Goal: Check status: Check status

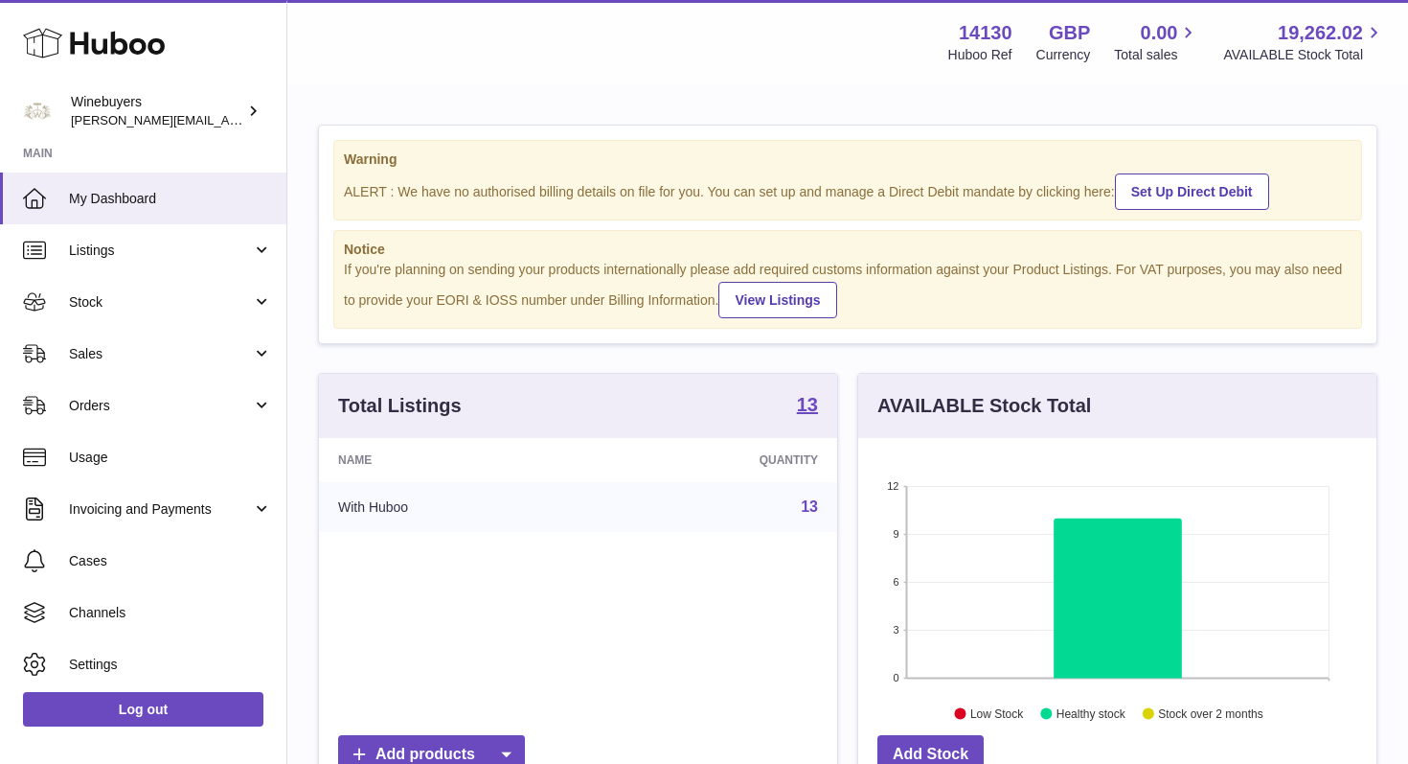
scroll to position [299, 518]
click at [248, 405] on link "Orders" at bounding box center [143, 405] width 286 height 52
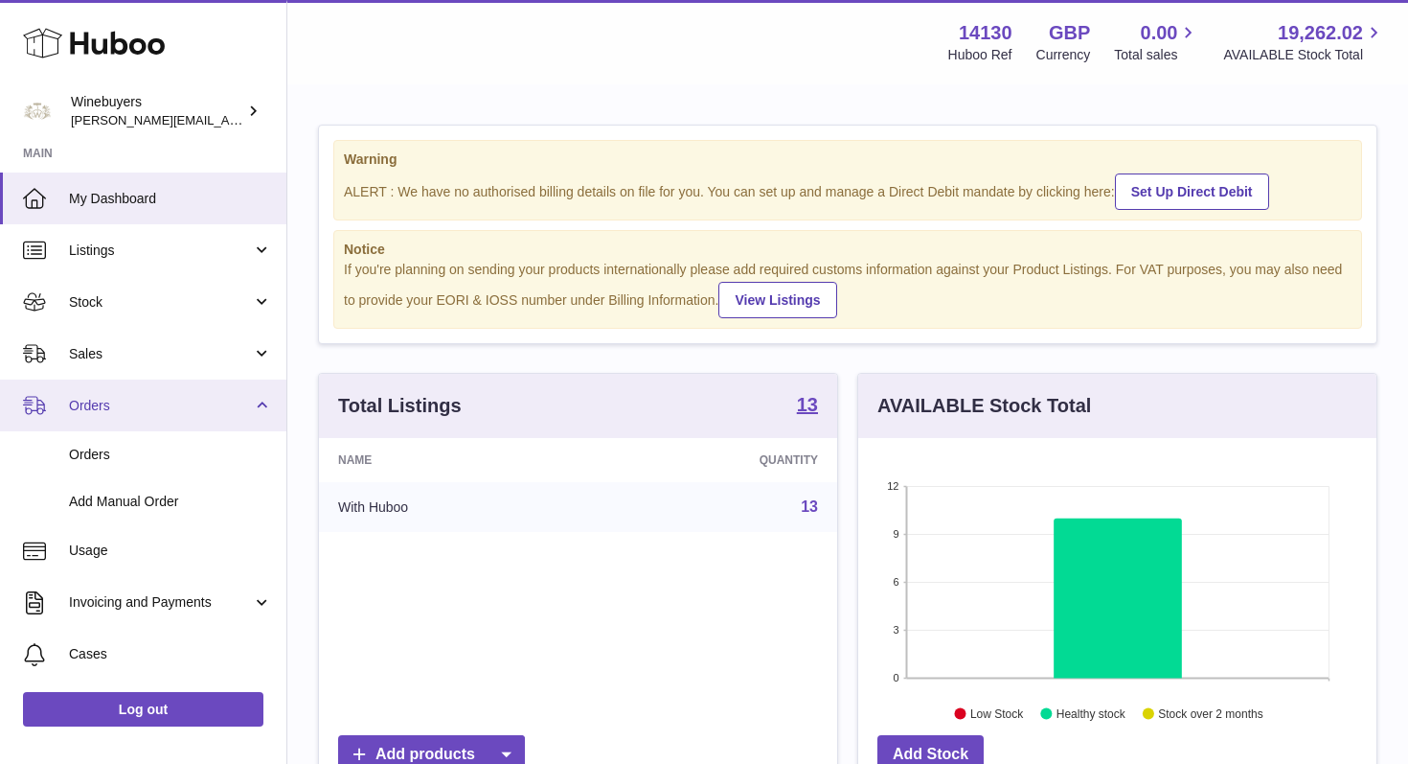
click at [248, 405] on link "Orders" at bounding box center [143, 405] width 286 height 52
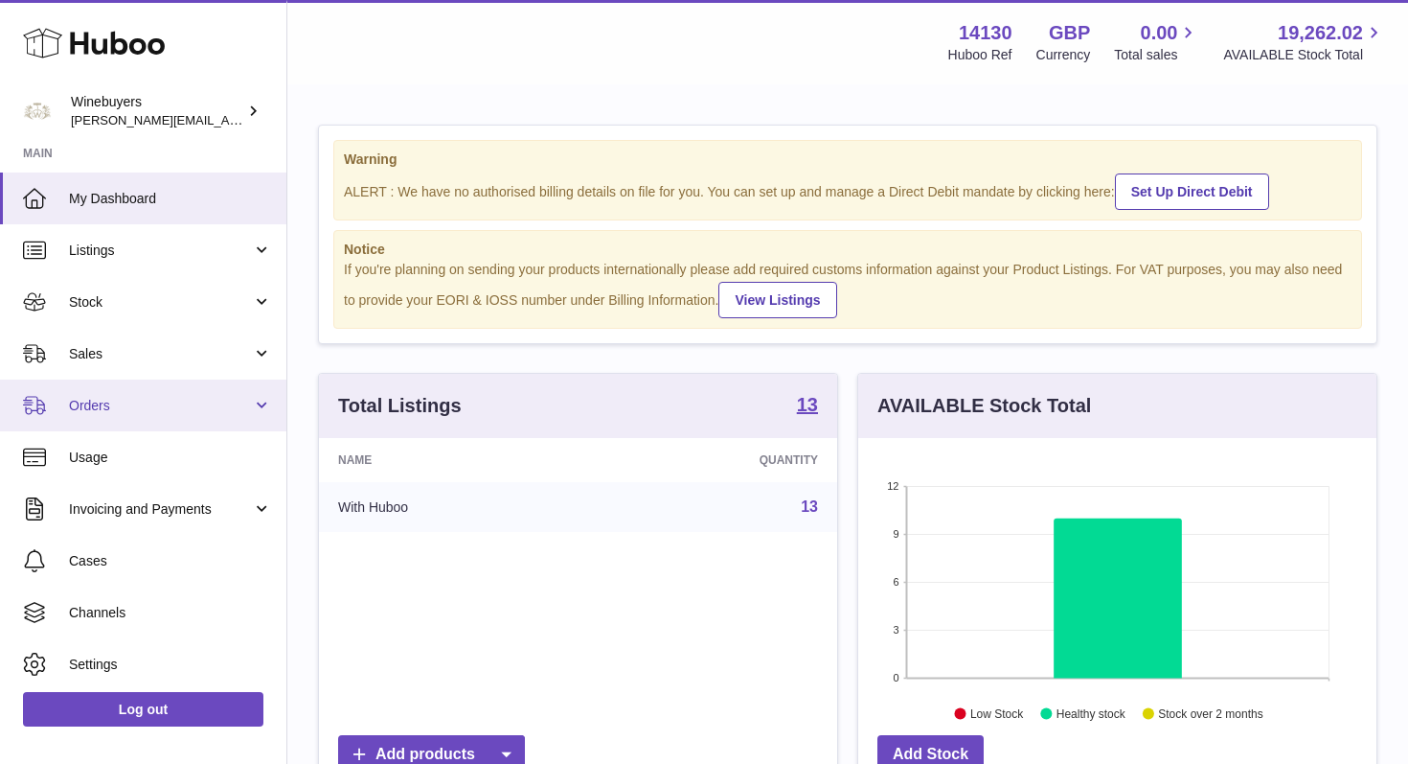
click at [259, 405] on link "Orders" at bounding box center [143, 405] width 286 height 52
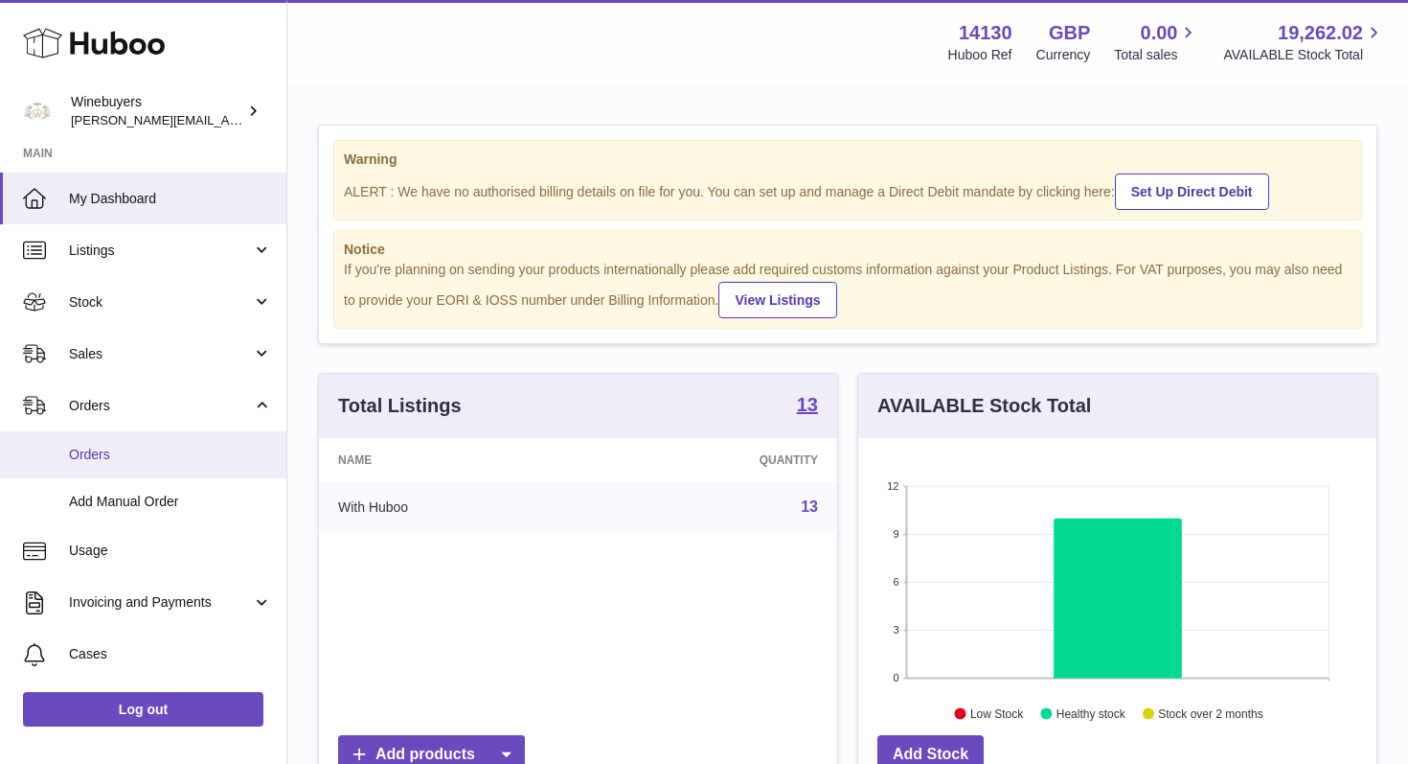
click at [135, 459] on span "Orders" at bounding box center [170, 455] width 203 height 18
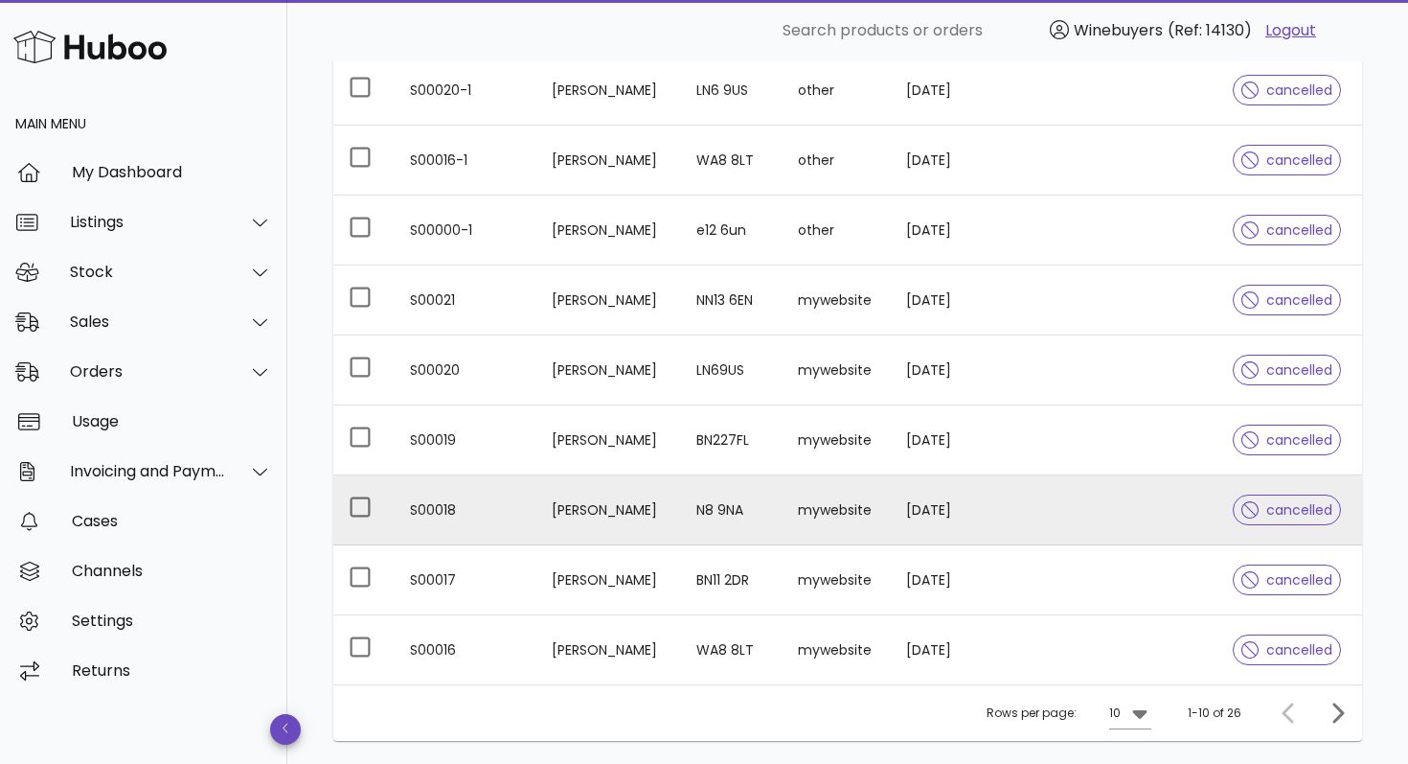
scroll to position [497, 0]
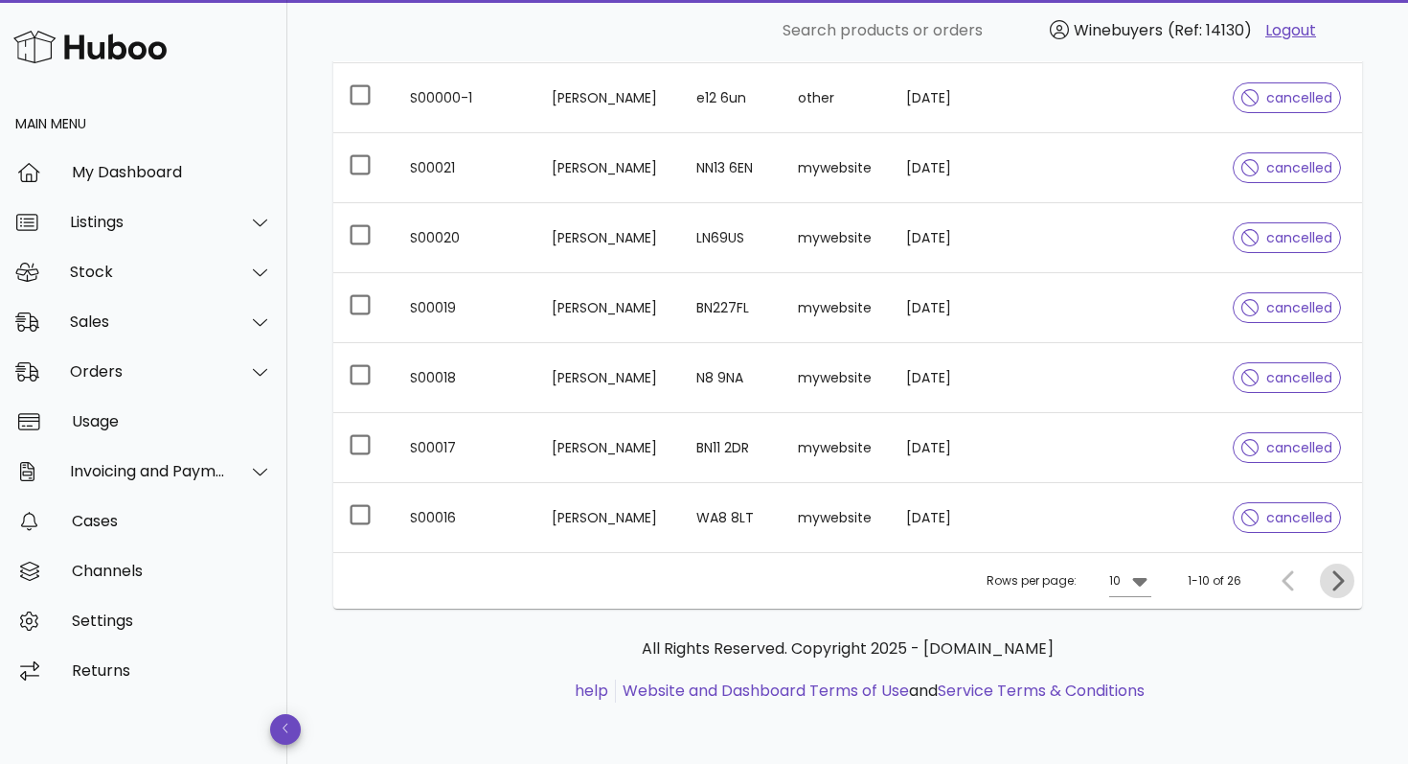
click at [1340, 582] on icon "Next page" at bounding box center [1338, 580] width 11 height 20
click at [259, 376] on icon at bounding box center [260, 371] width 14 height 17
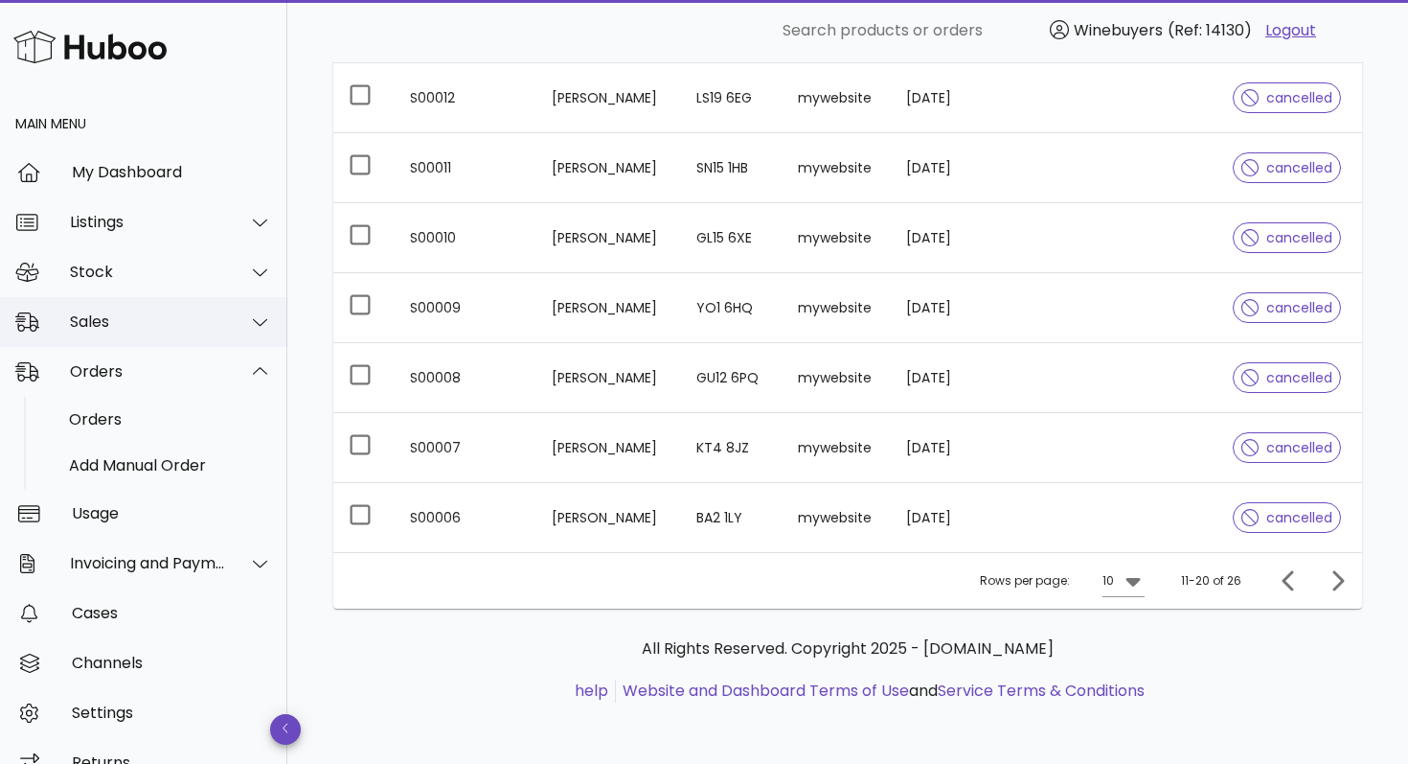
click at [259, 321] on icon at bounding box center [260, 321] width 14 height 17
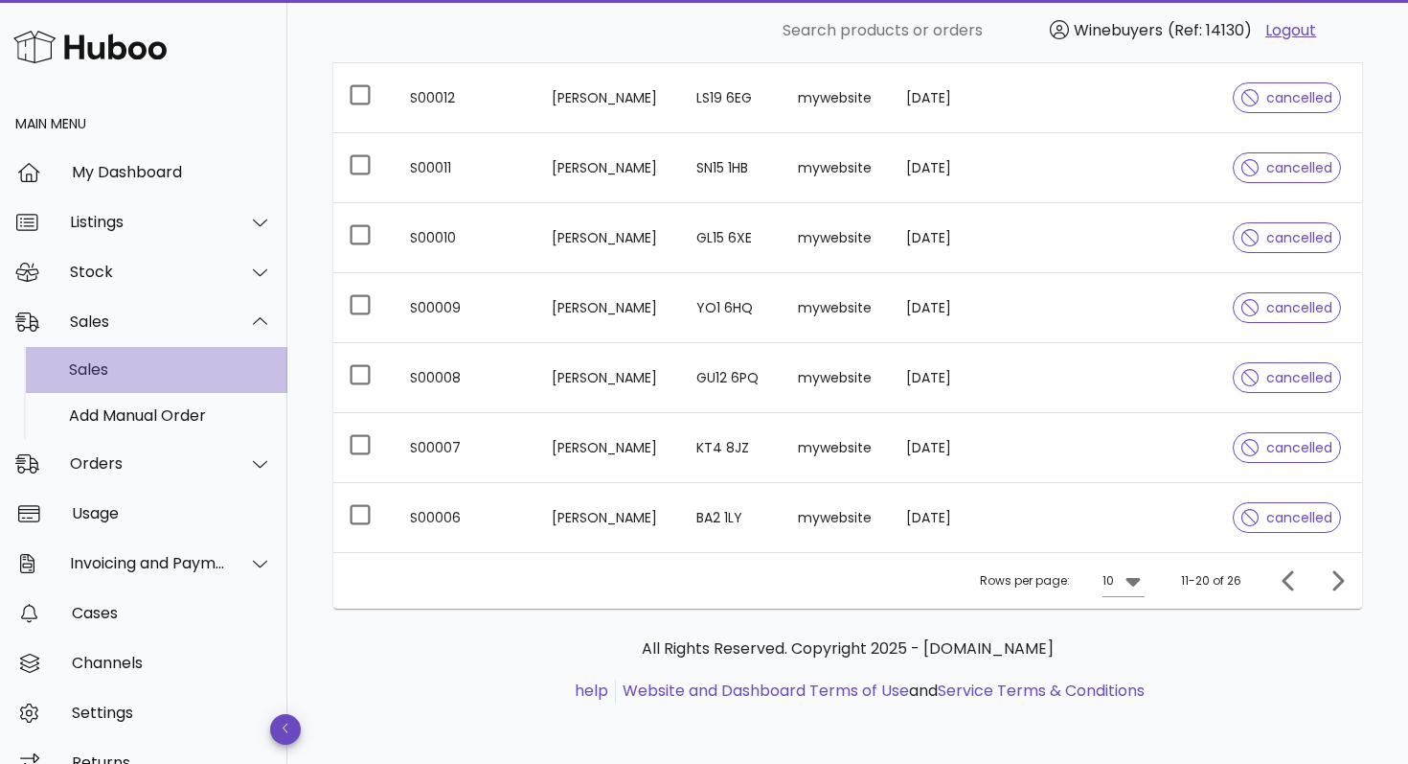
click at [169, 368] on div "Sales" at bounding box center [170, 369] width 203 height 18
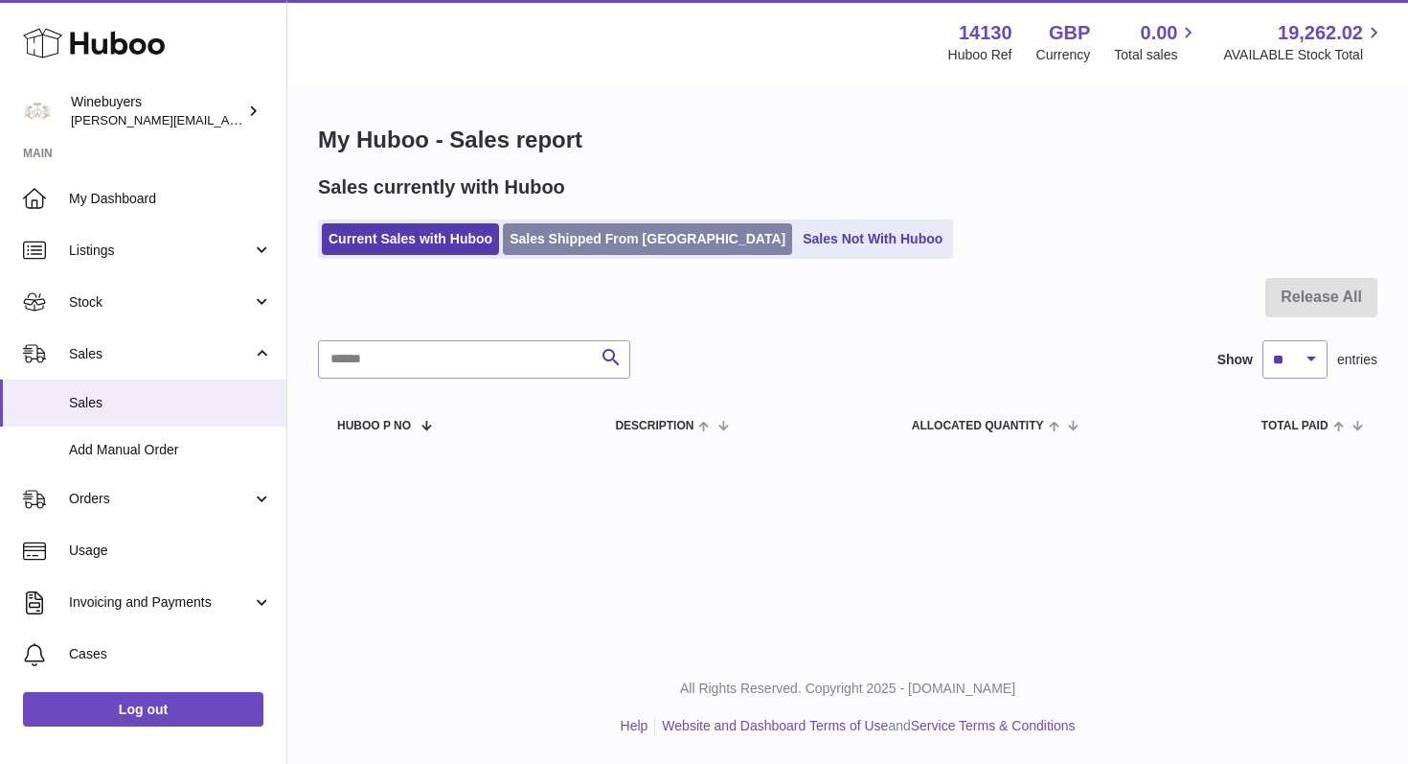
click at [597, 244] on link "Sales Shipped From [GEOGRAPHIC_DATA]" at bounding box center [647, 239] width 289 height 32
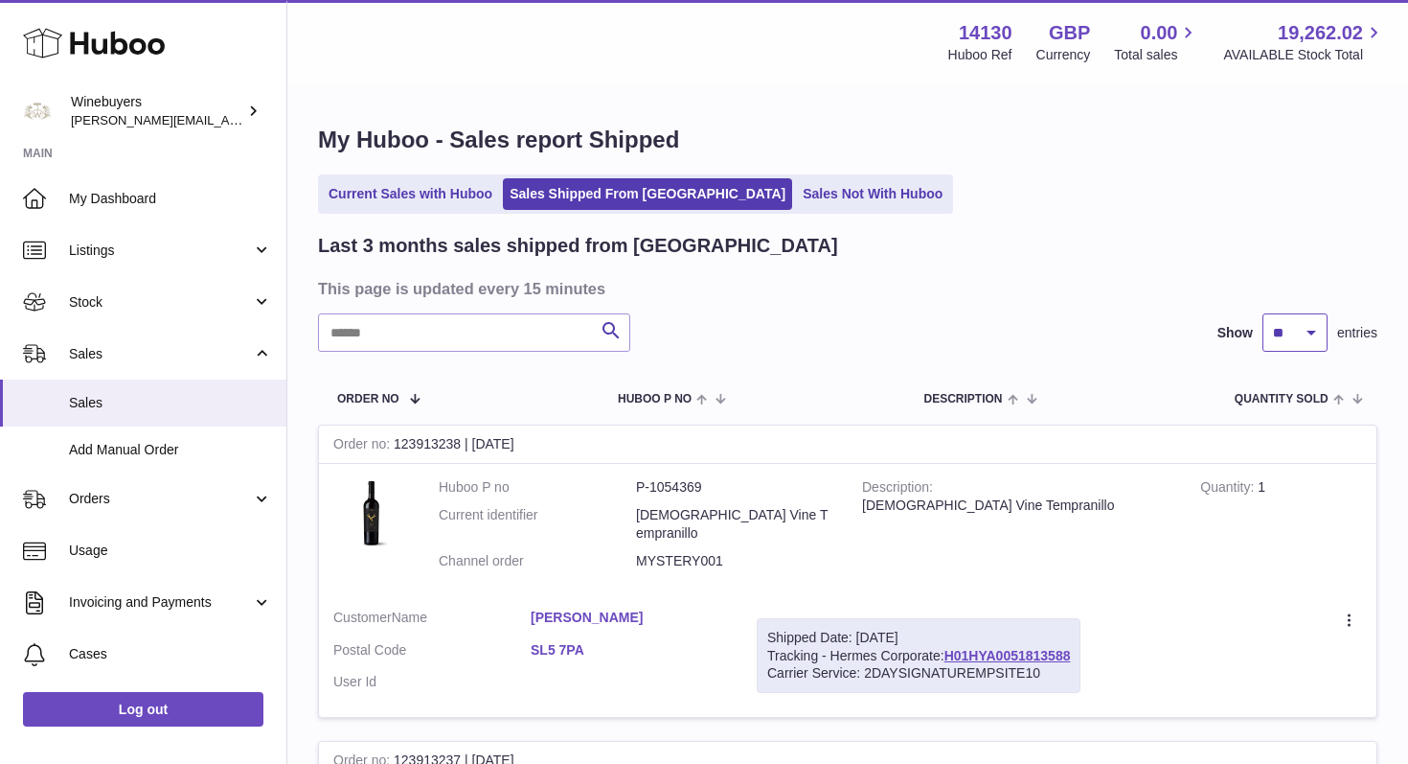
click at [1313, 331] on select "** ** **" at bounding box center [1295, 332] width 65 height 38
select select "**"
click at [1263, 313] on select "** ** **" at bounding box center [1295, 332] width 65 height 38
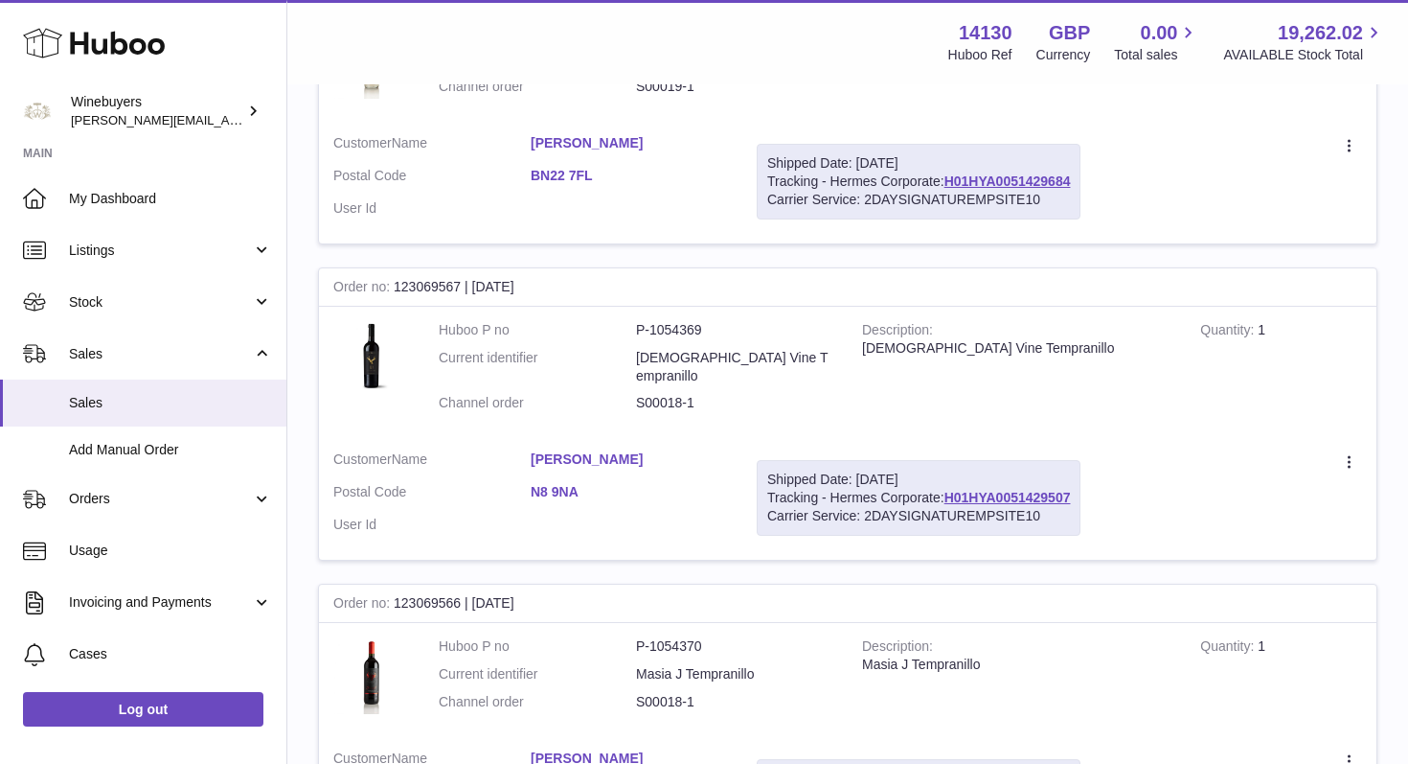
scroll to position [14625, 0]
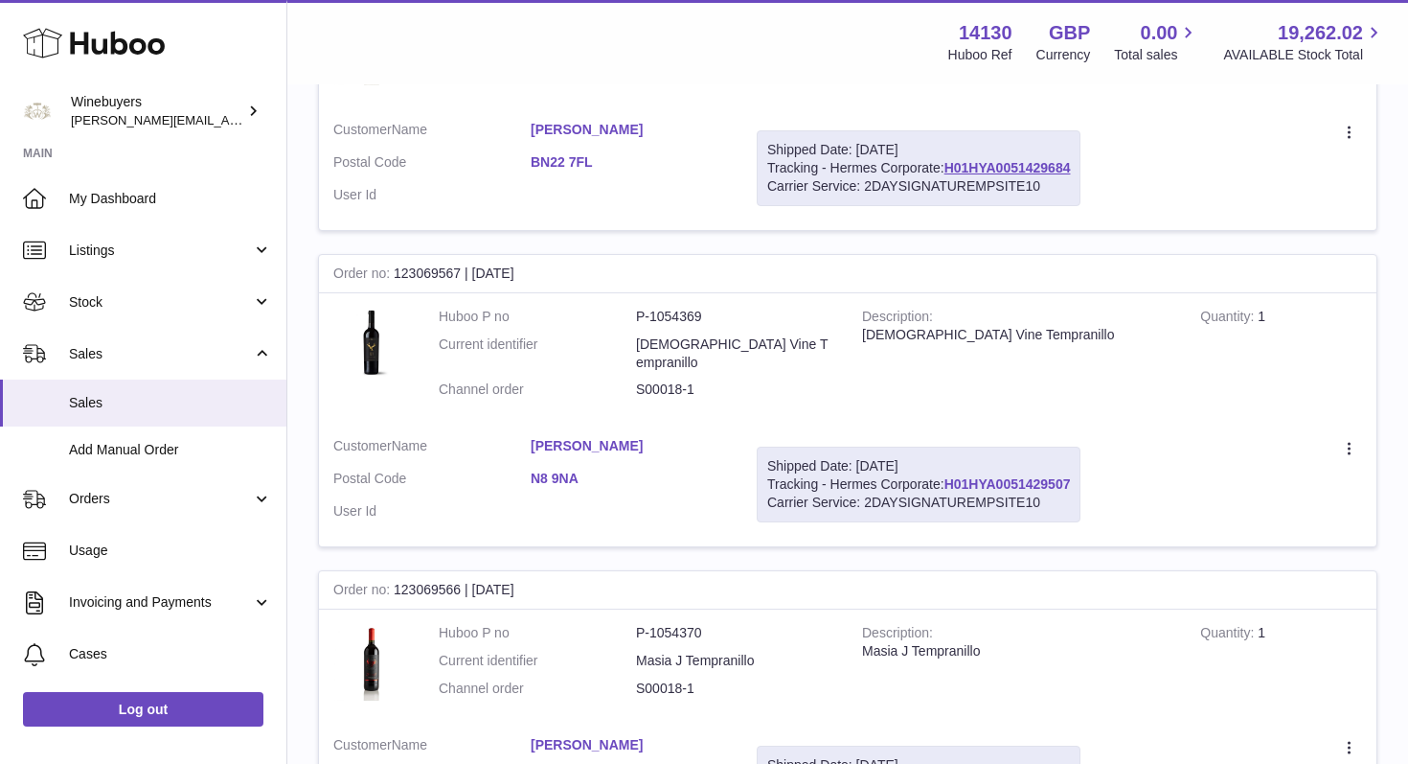
click at [999, 476] on link "H01HYA0051429507" at bounding box center [1008, 483] width 126 height 15
drag, startPoint x: 532, startPoint y: 562, endPoint x: 1208, endPoint y: 10, distance: 873.6
